Goal: Transaction & Acquisition: Purchase product/service

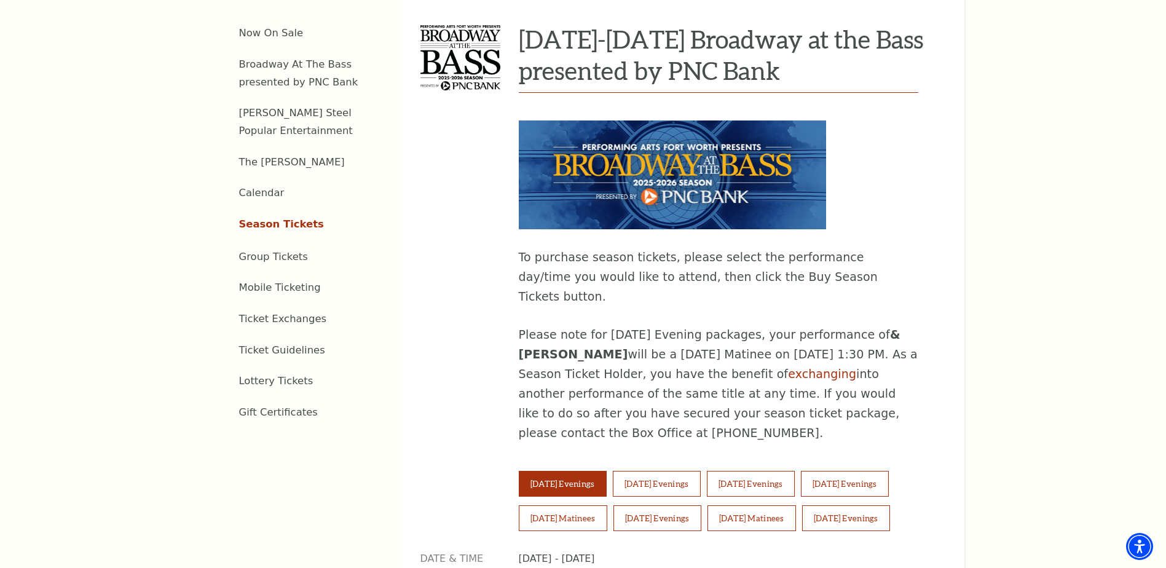
scroll to position [553, 0]
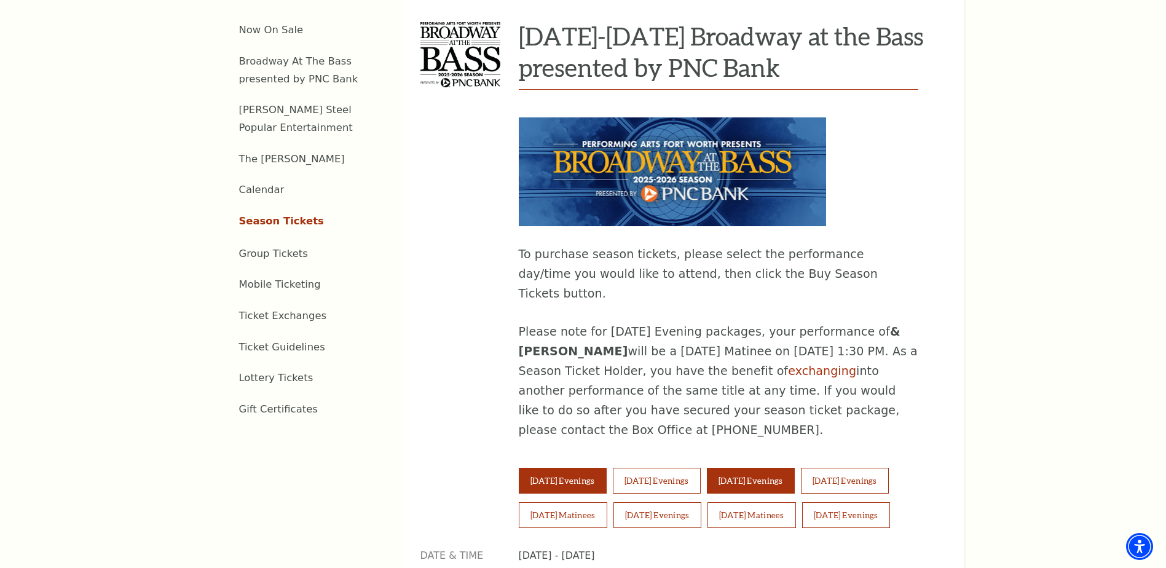
click at [758, 468] on button "[DATE] Evenings" at bounding box center [751, 481] width 88 height 26
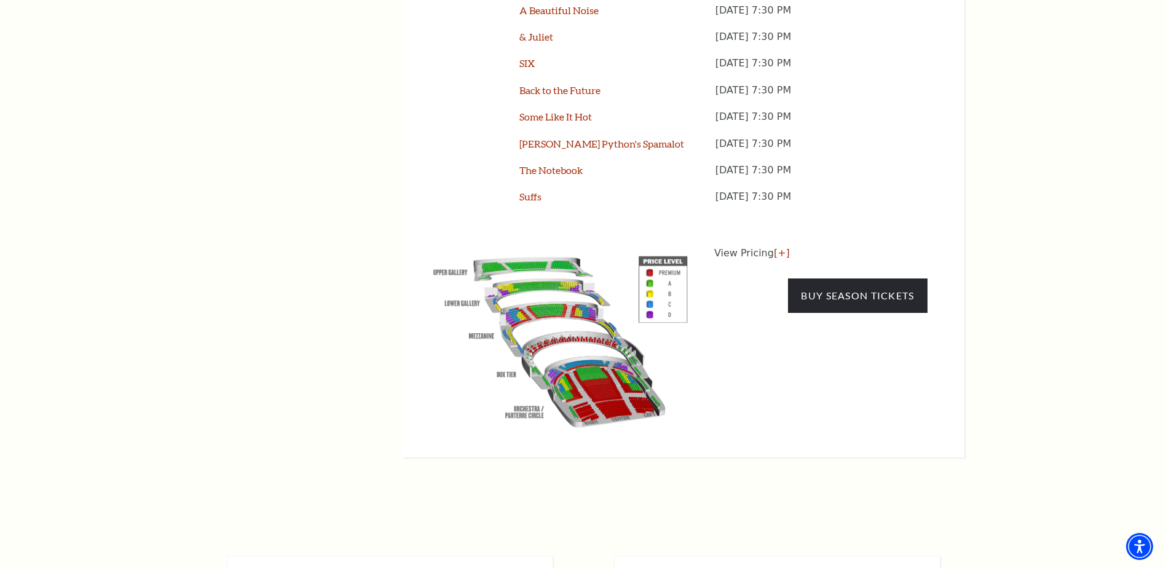
scroll to position [1229, 0]
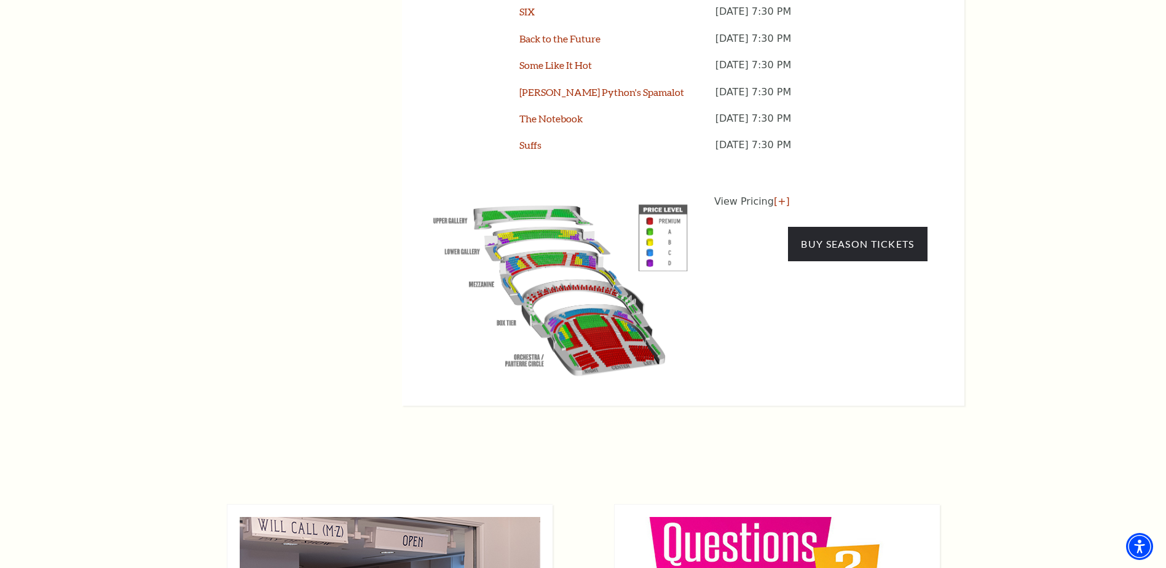
click at [562, 220] on img "button" at bounding box center [560, 287] width 280 height 187
click at [774, 195] on link "[+]" at bounding box center [782, 201] width 16 height 12
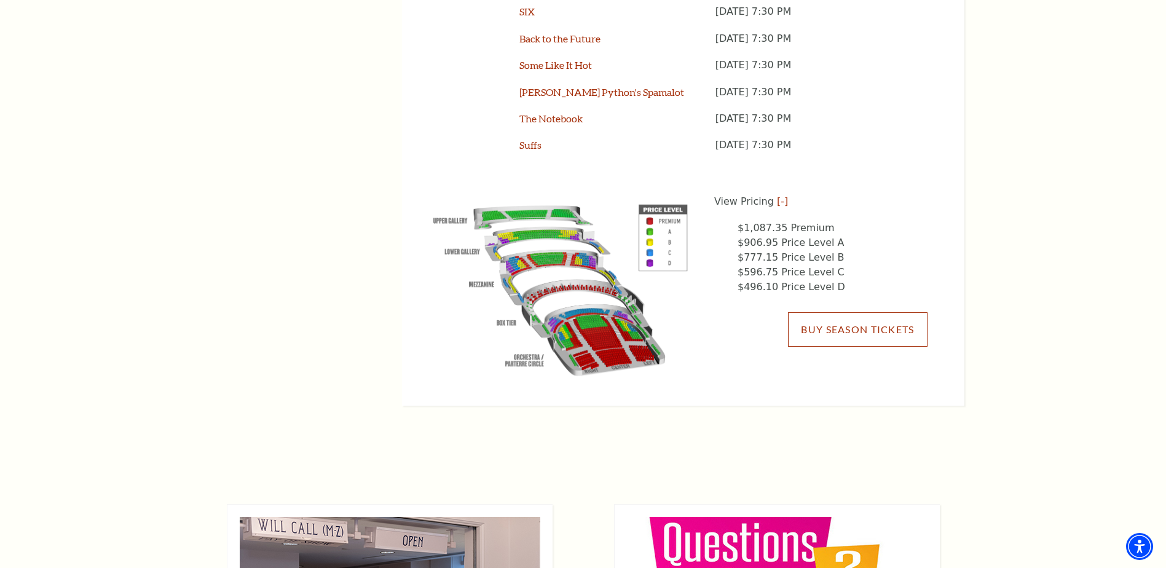
click at [808, 312] on link "Buy Season Tickets" at bounding box center [857, 329] width 139 height 34
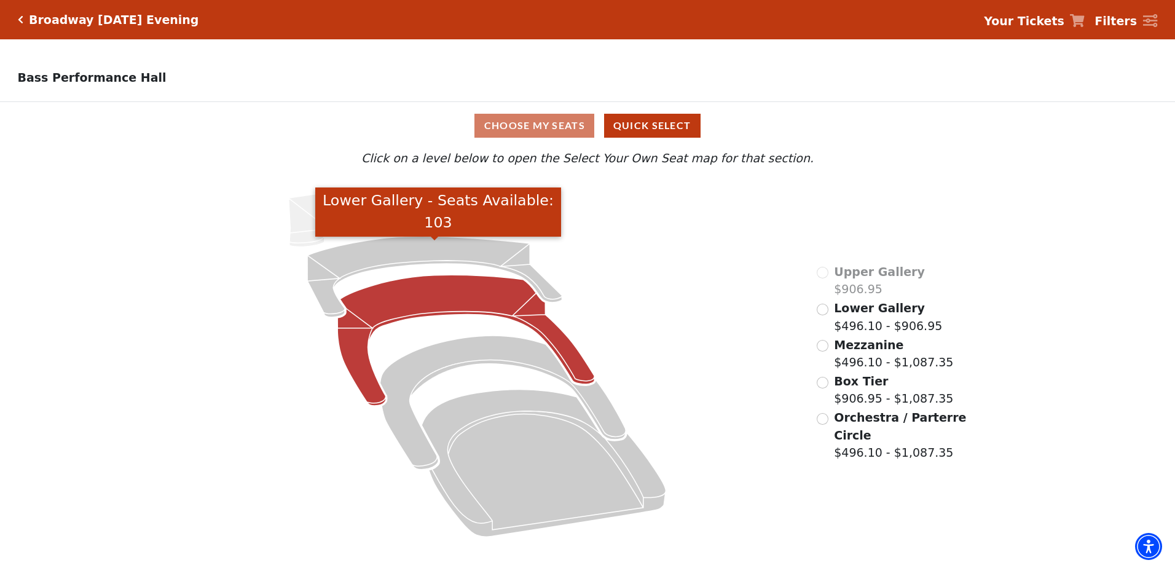
click at [443, 264] on icon "Lower Gallery - Seats Available: 103" at bounding box center [434, 277] width 254 height 81
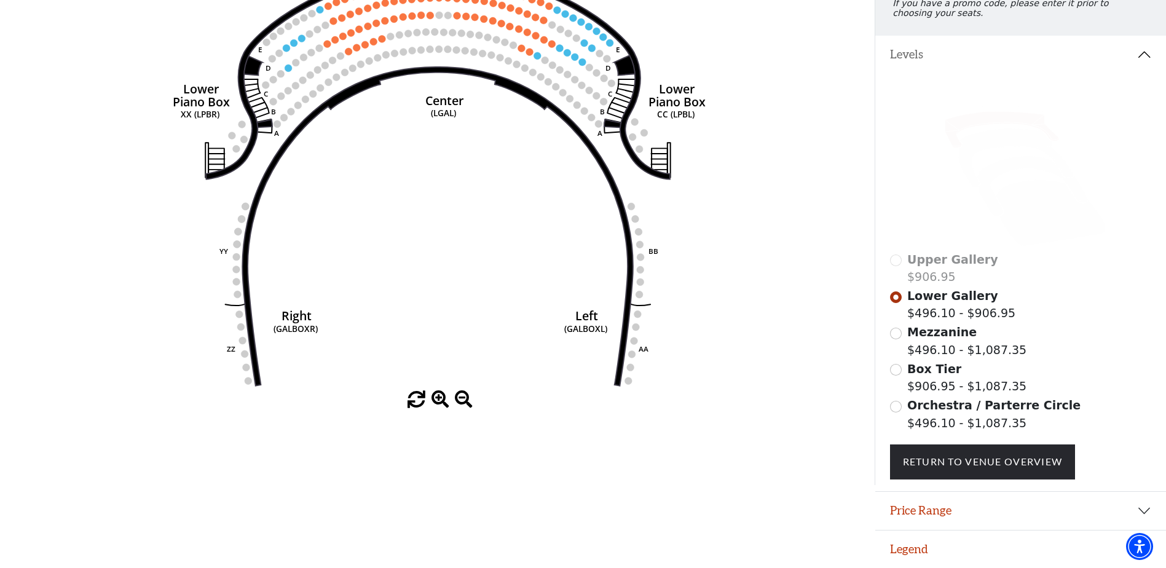
scroll to position [194, 0]
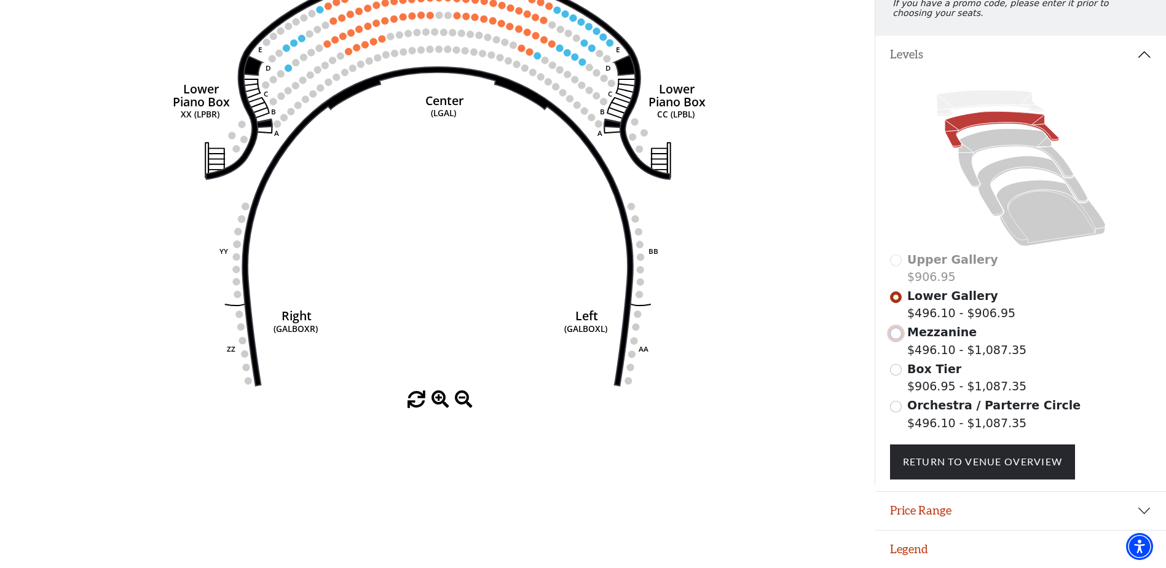
click at [897, 329] on input "Mezzanine$496.10 - $1,087.35\a" at bounding box center [896, 334] width 12 height 12
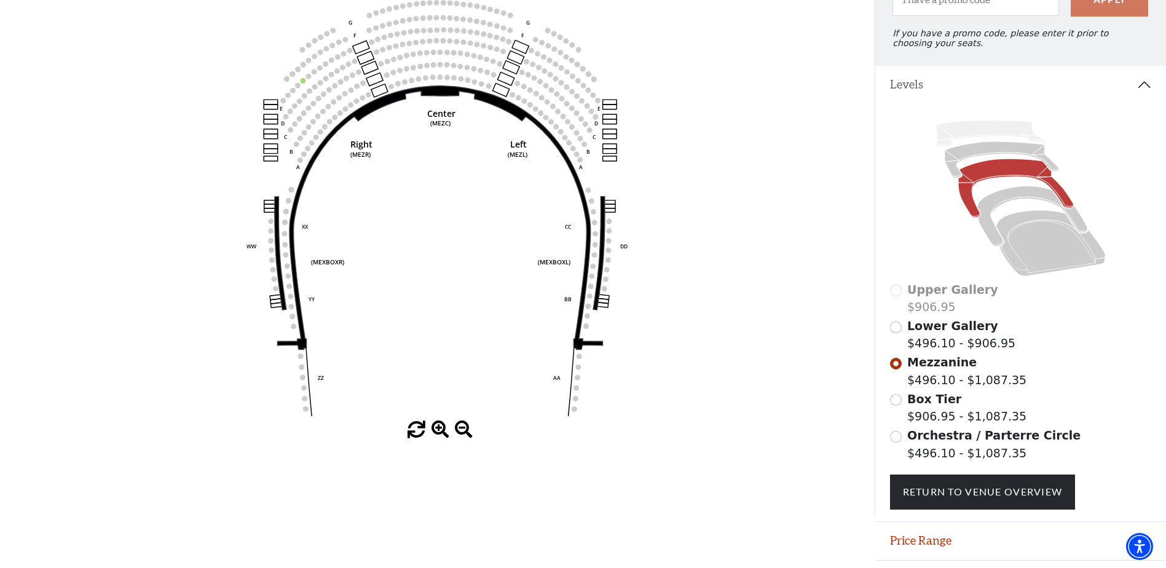
scroll to position [180, 0]
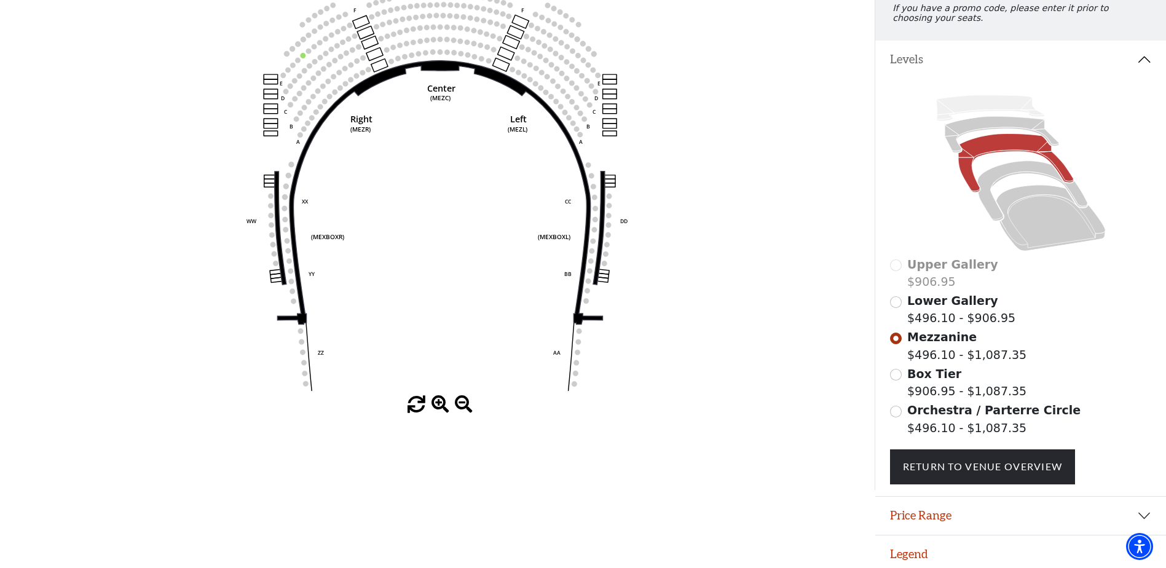
click at [903, 382] on div "Box Tier $906.95 - $1,087.35" at bounding box center [1021, 382] width 262 height 35
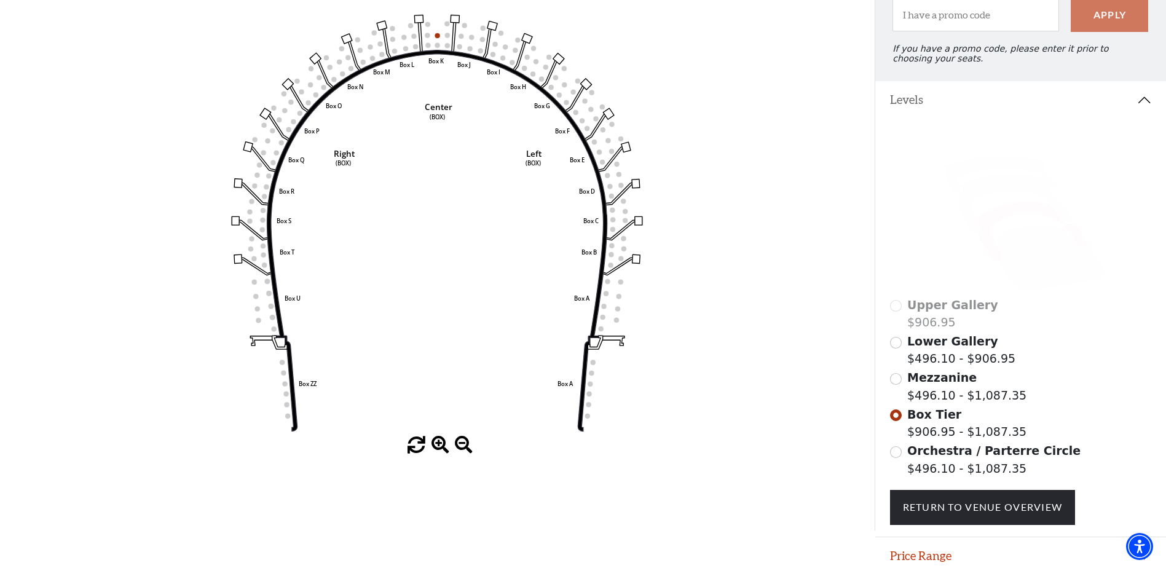
scroll to position [119, 0]
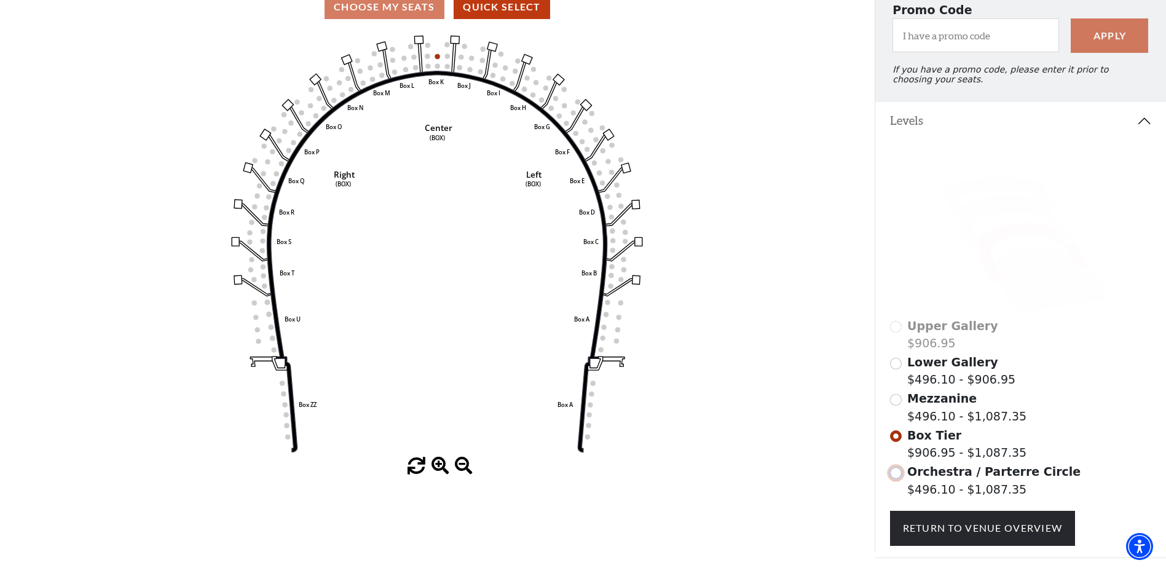
click at [894, 479] on input "Orchestra / Parterre Circle$496.10 - $1,087.35\a" at bounding box center [896, 473] width 12 height 12
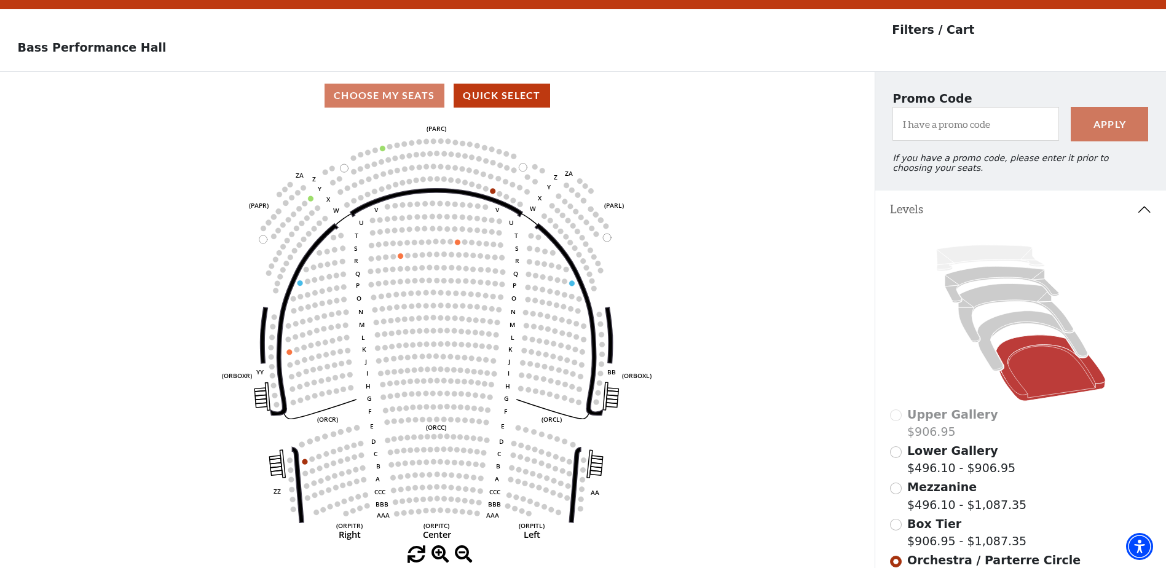
scroll to position [57, 0]
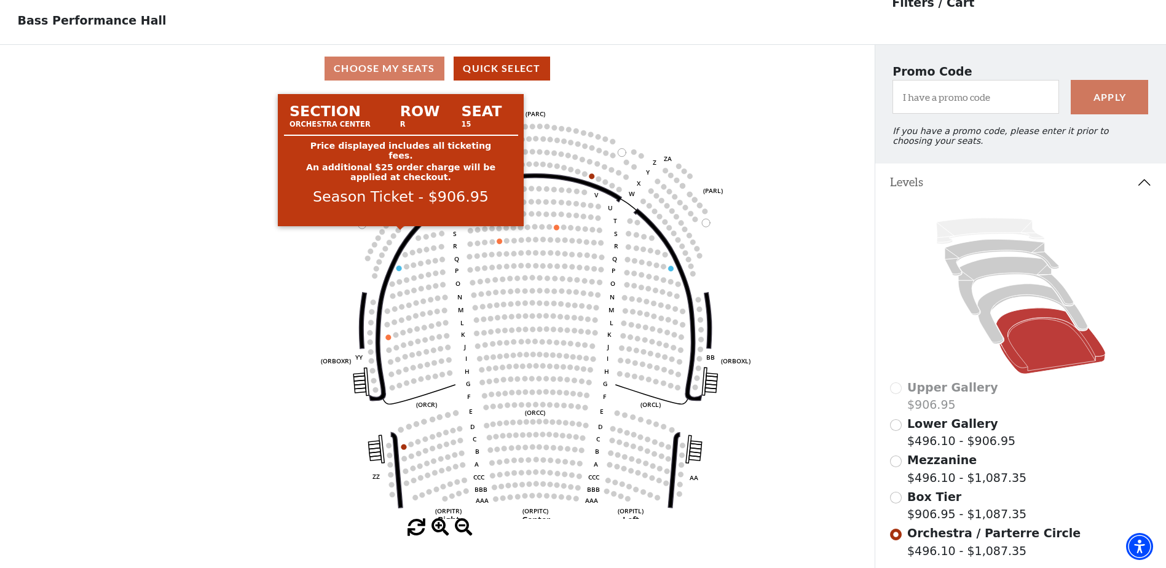
drag, startPoint x: 471, startPoint y: 243, endPoint x: 513, endPoint y: 248, distance: 41.5
click at [504, 246] on g "Left (ORPITL) Right (ORPITR) Center (ORPITC) ZZ AA YY BB ZA ZA (ORCL) (ORCR) (O…" at bounding box center [536, 317] width 430 height 416
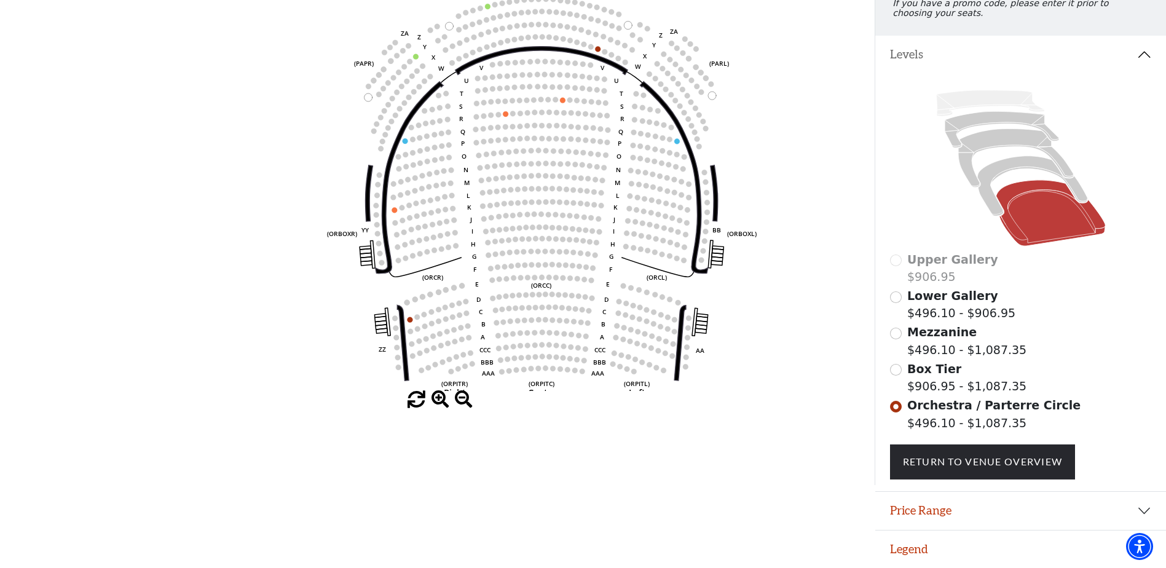
scroll to position [194, 0]
